Goal: Find specific page/section: Find specific page/section

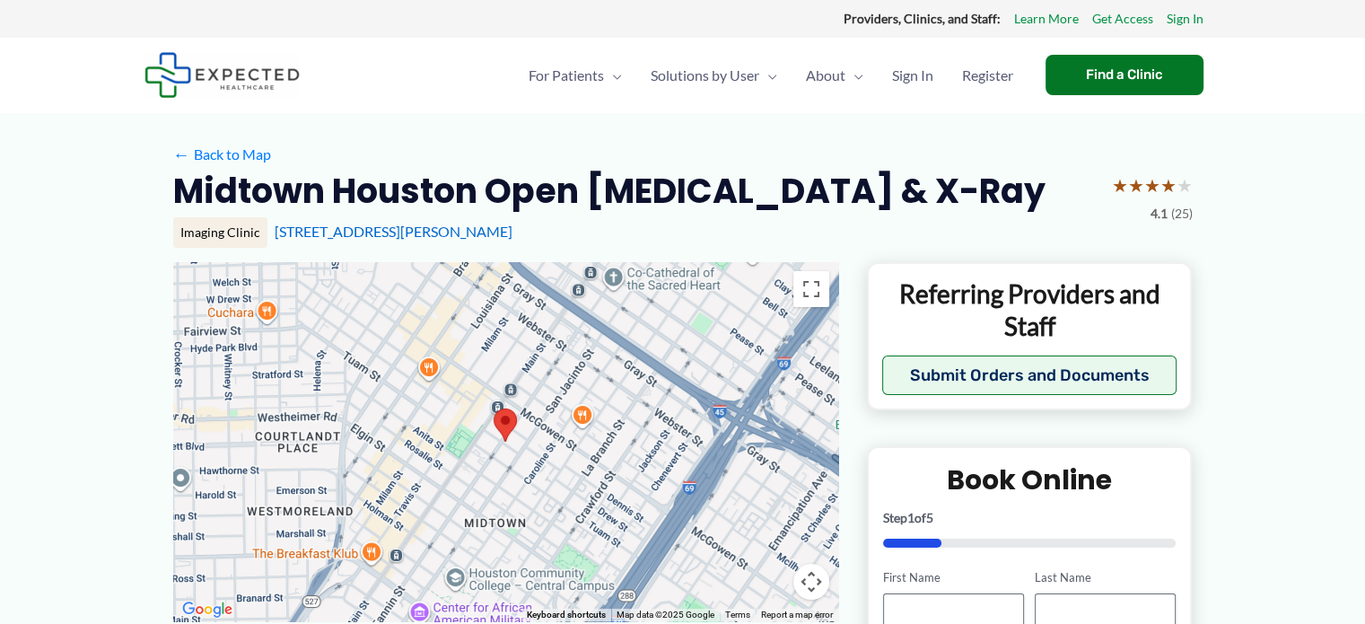
click at [248, 74] on img at bounding box center [222, 75] width 155 height 46
click at [432, 232] on link "[STREET_ADDRESS][PERSON_NAME]" at bounding box center [394, 231] width 238 height 17
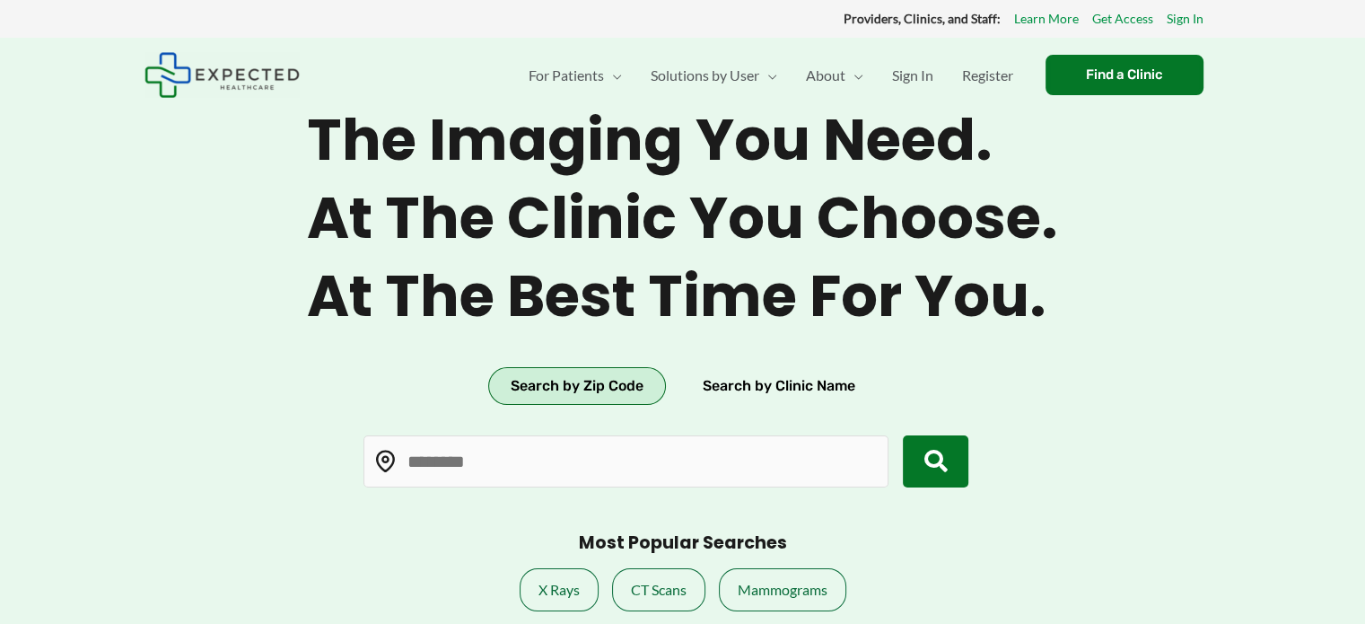
type input "*****"
click at [766, 391] on button "Search by Clinic Name" at bounding box center [778, 386] width 197 height 38
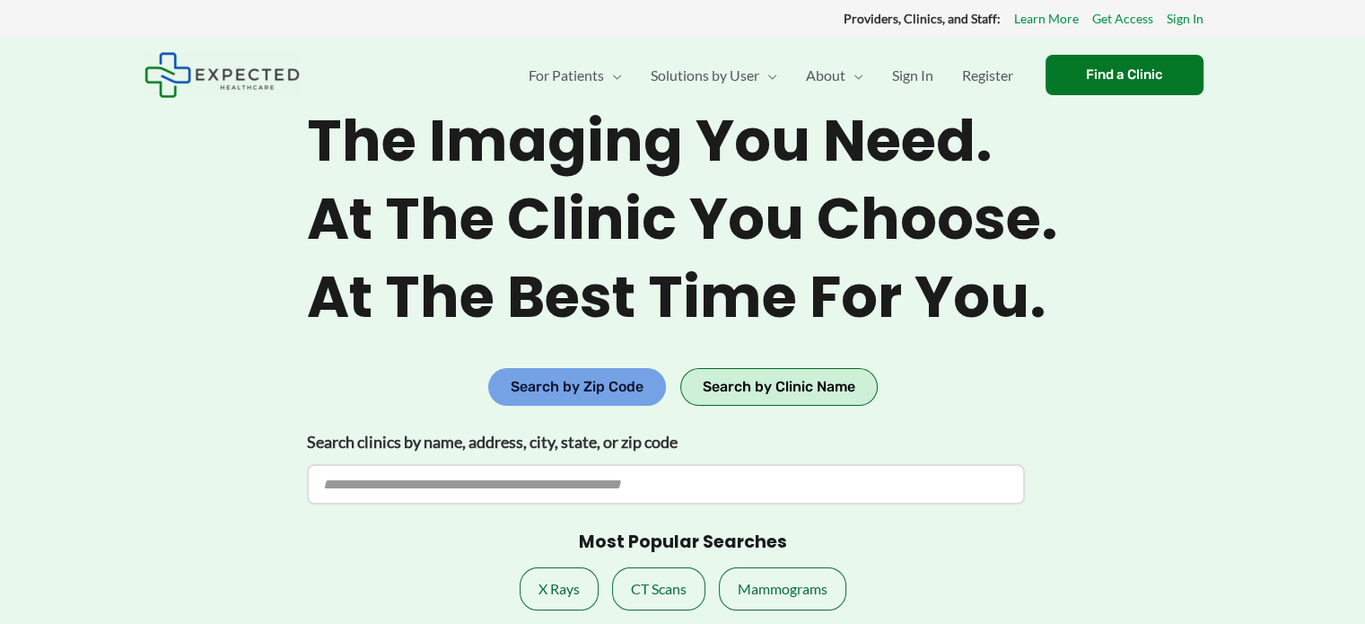
click at [626, 394] on button "Search by Zip Code" at bounding box center [577, 387] width 178 height 38
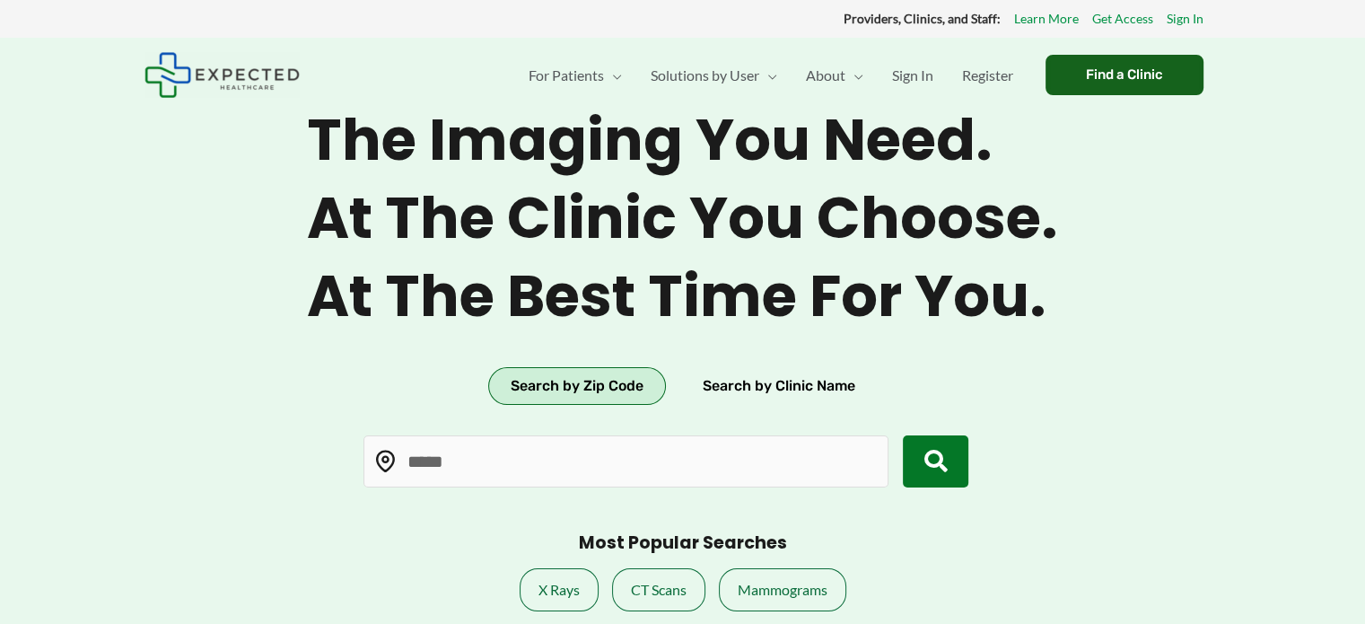
click at [1109, 65] on div "Find a Clinic" at bounding box center [1125, 75] width 158 height 40
